Goal: Task Accomplishment & Management: Complete application form

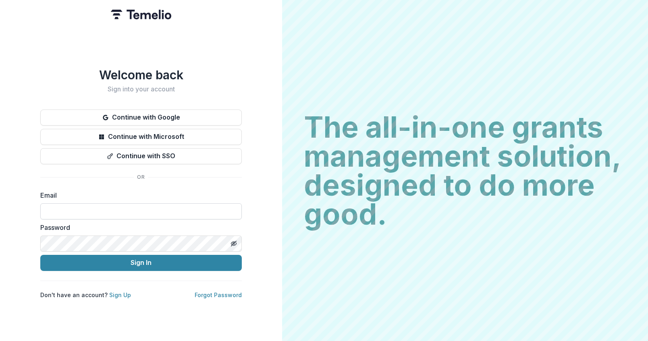
click at [56, 207] on input at bounding box center [140, 211] width 201 height 16
type input "**********"
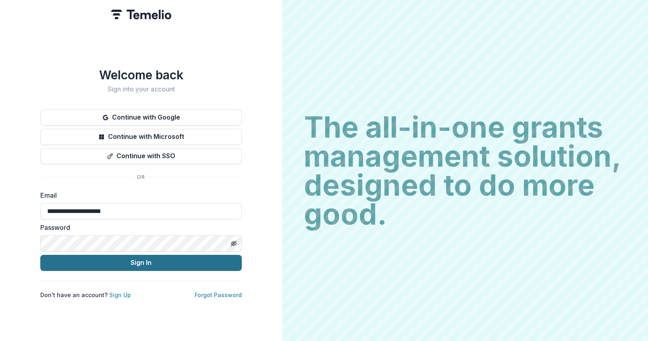
click at [103, 258] on button "Sign In" at bounding box center [140, 263] width 201 height 16
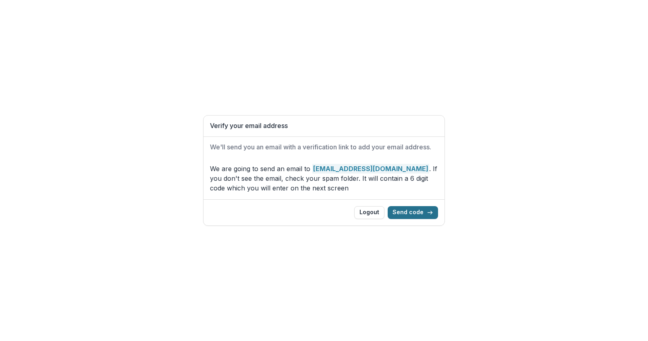
click at [411, 214] on button "Send code" at bounding box center [413, 212] width 50 height 13
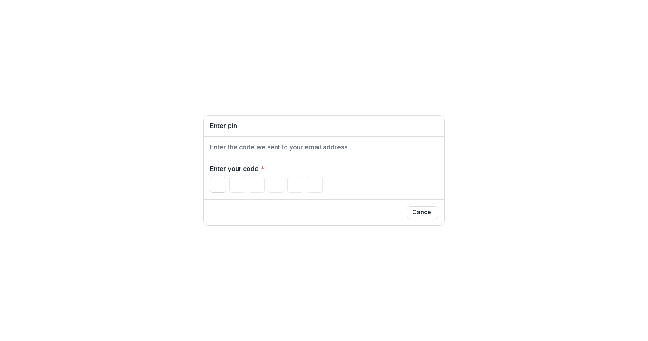
click at [216, 186] on input "Please enter your pin code" at bounding box center [218, 185] width 16 height 16
paste input "******"
type input "*"
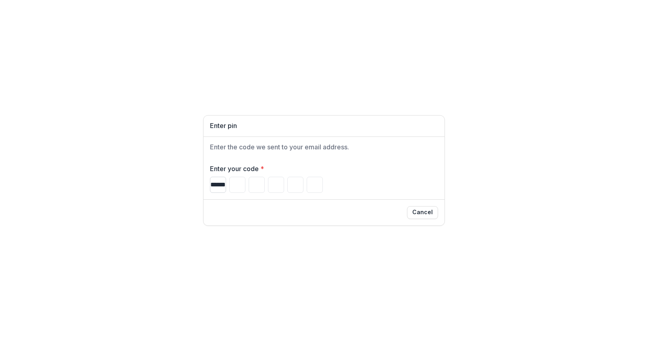
type input "*"
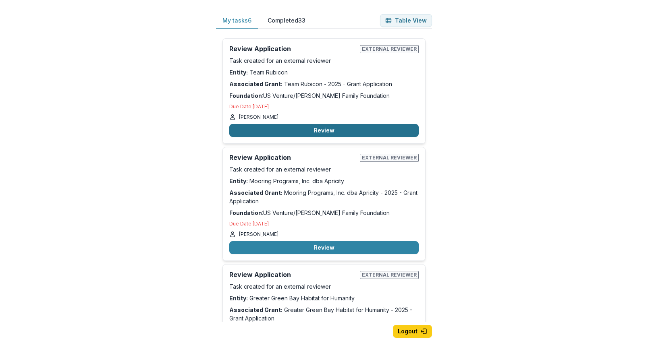
click at [322, 131] on button "Review" at bounding box center [323, 130] width 189 height 13
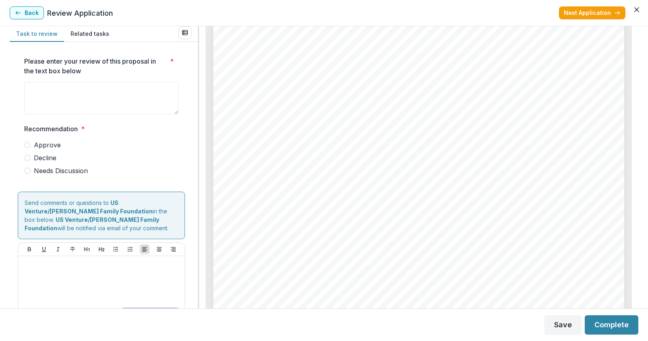
scroll to position [3298, 0]
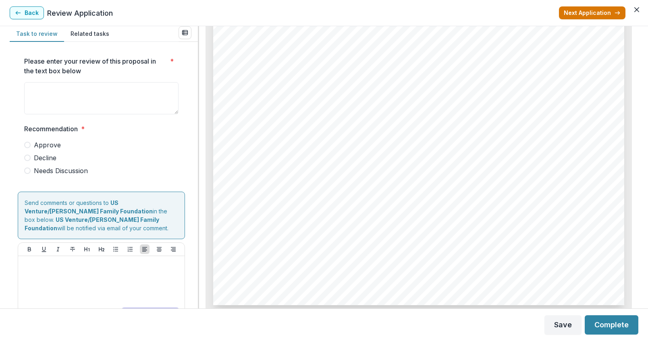
click at [601, 12] on button "Next Application" at bounding box center [592, 12] width 66 height 13
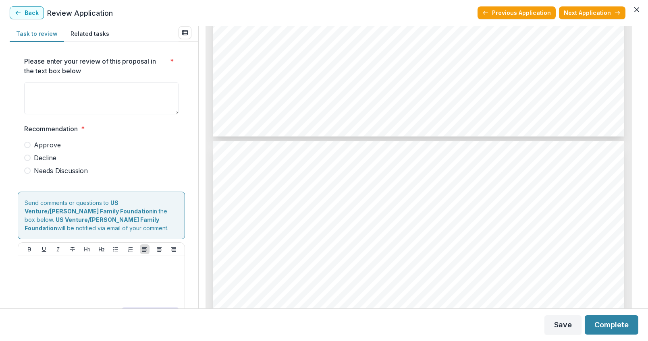
scroll to position [2301, 0]
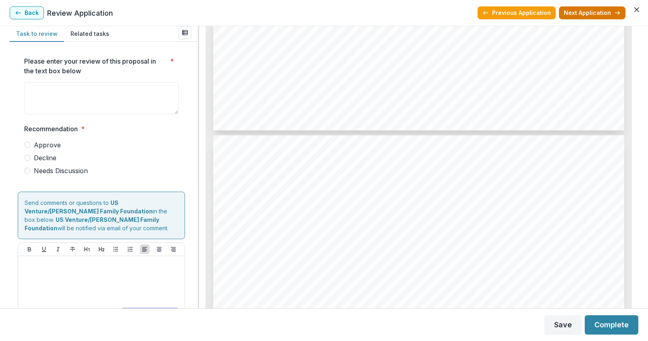
click at [582, 13] on button "Next Application" at bounding box center [592, 12] width 66 height 13
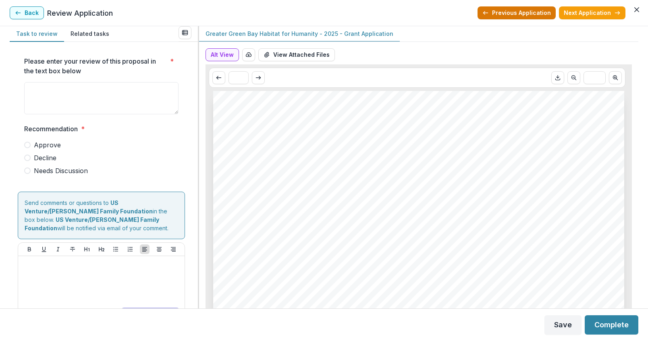
click at [493, 13] on button "Previous Application" at bounding box center [516, 12] width 78 height 13
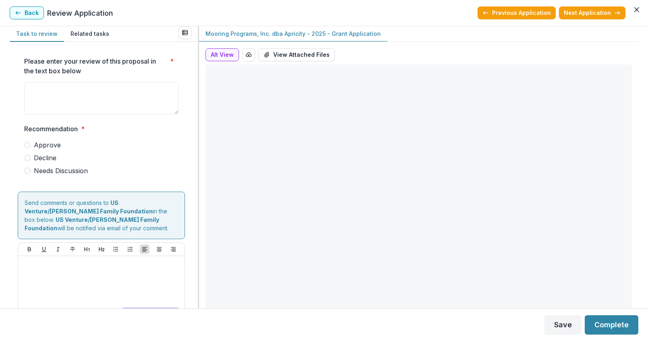
click at [493, 13] on button "Previous Application" at bounding box center [516, 12] width 78 height 13
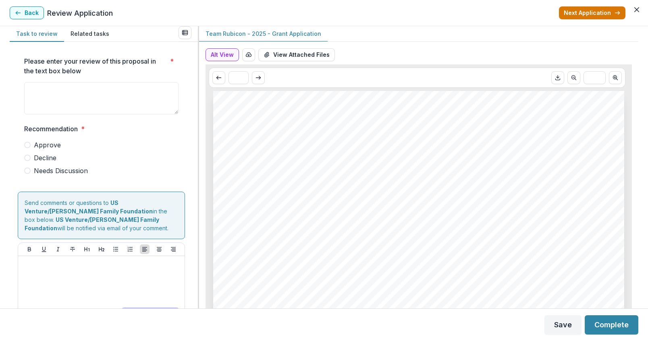
click at [600, 13] on button "Next Application" at bounding box center [592, 12] width 66 height 13
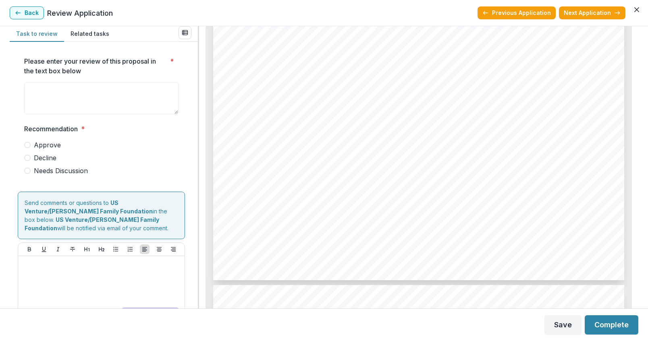
scroll to position [986, 0]
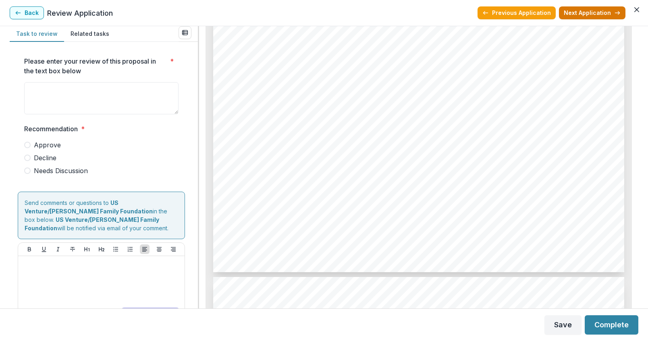
click at [593, 11] on button "Next Application" at bounding box center [592, 12] width 66 height 13
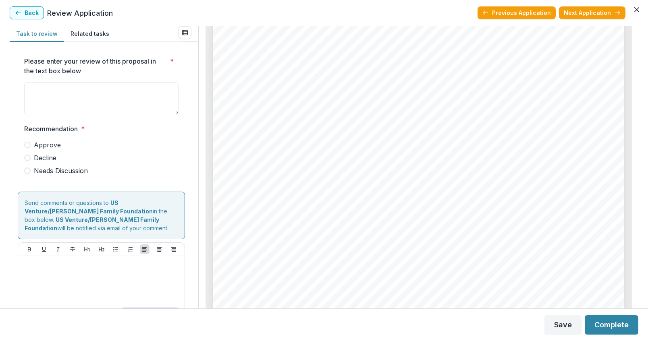
scroll to position [1517, 0]
click at [577, 14] on button "Next Application" at bounding box center [592, 12] width 66 height 13
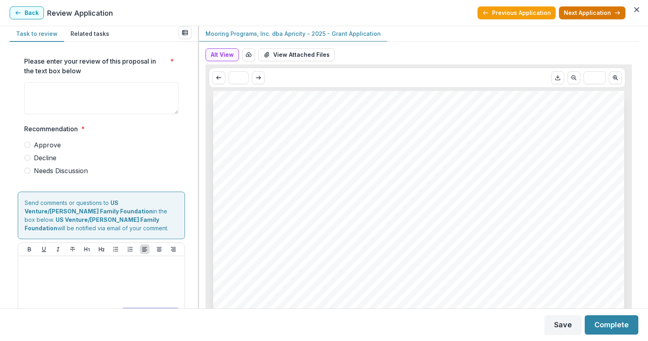
click at [586, 15] on button "Next Application" at bounding box center [592, 12] width 66 height 13
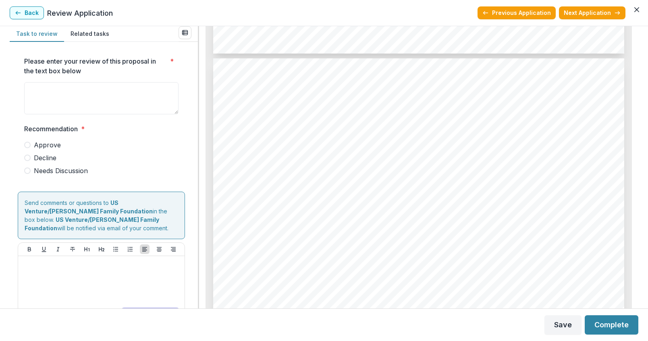
scroll to position [2379, 0]
click at [591, 18] on button "Next Application" at bounding box center [592, 12] width 66 height 13
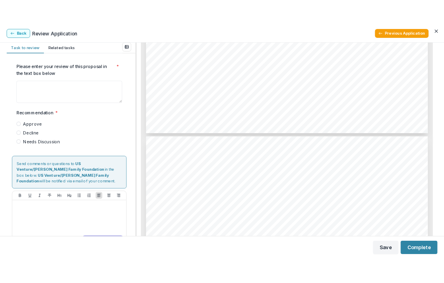
scroll to position [2274, 0]
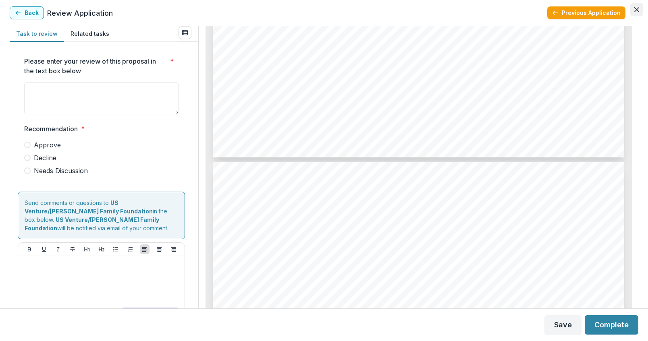
click at [637, 11] on icon "Close" at bounding box center [636, 9] width 5 height 5
